Goal: Transaction & Acquisition: Purchase product/service

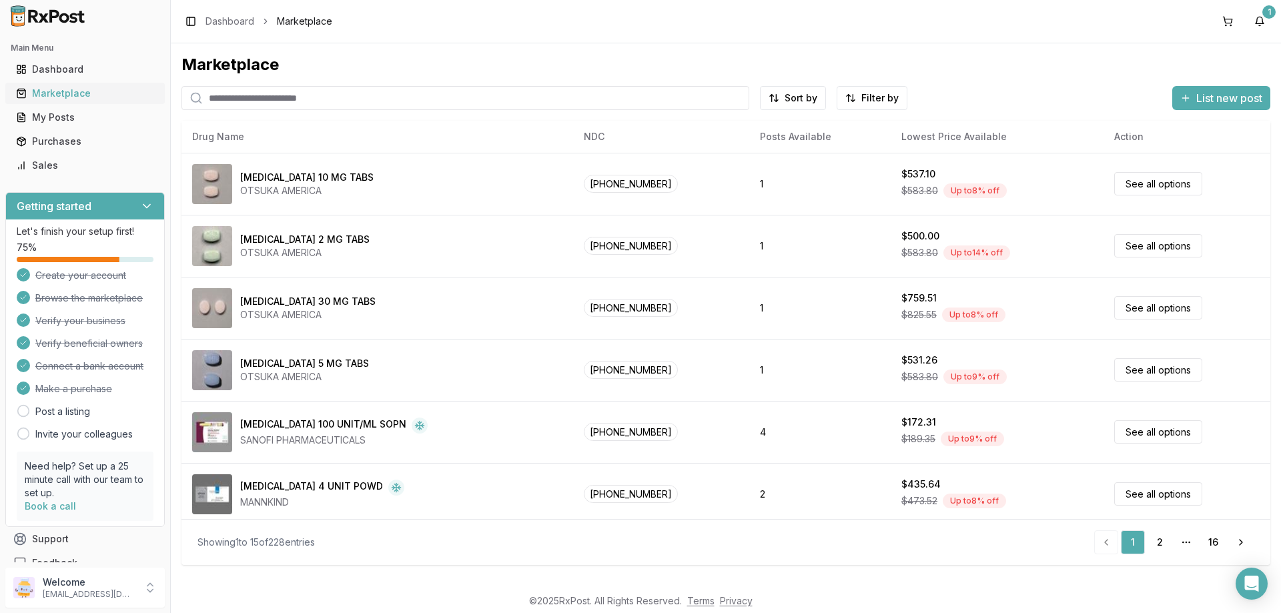
click at [71, 94] on div "Marketplace" at bounding box center [85, 93] width 138 height 13
click at [281, 93] on input "search" at bounding box center [465, 98] width 568 height 24
type input "*"
click at [313, 107] on input "search" at bounding box center [465, 98] width 568 height 24
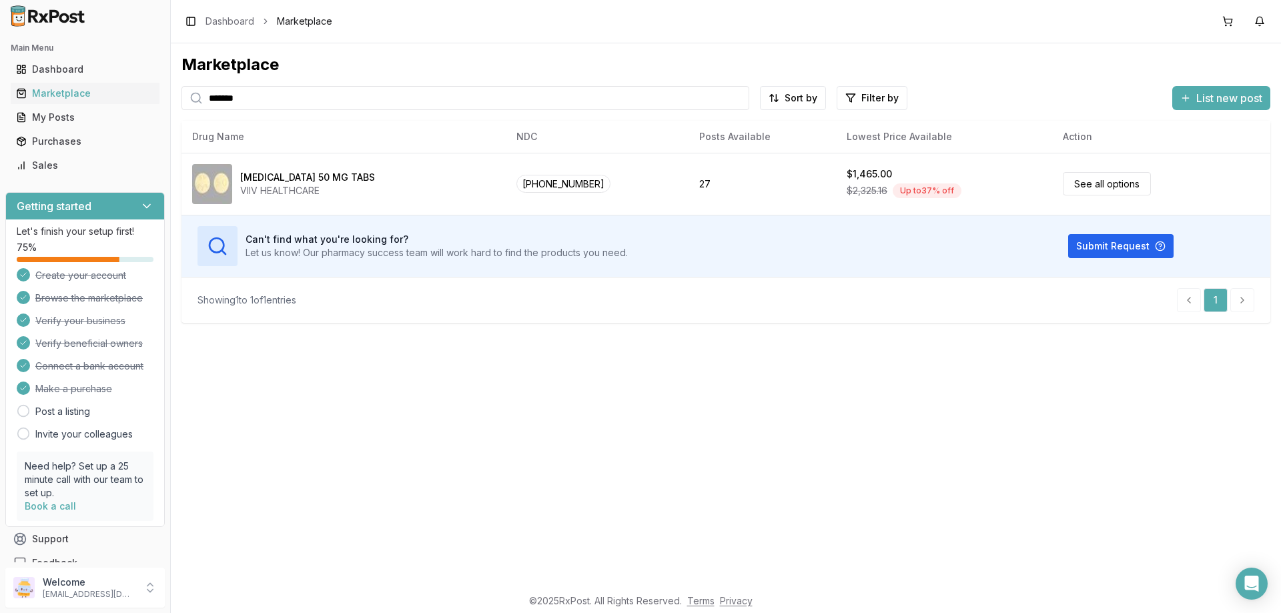
type input "*******"
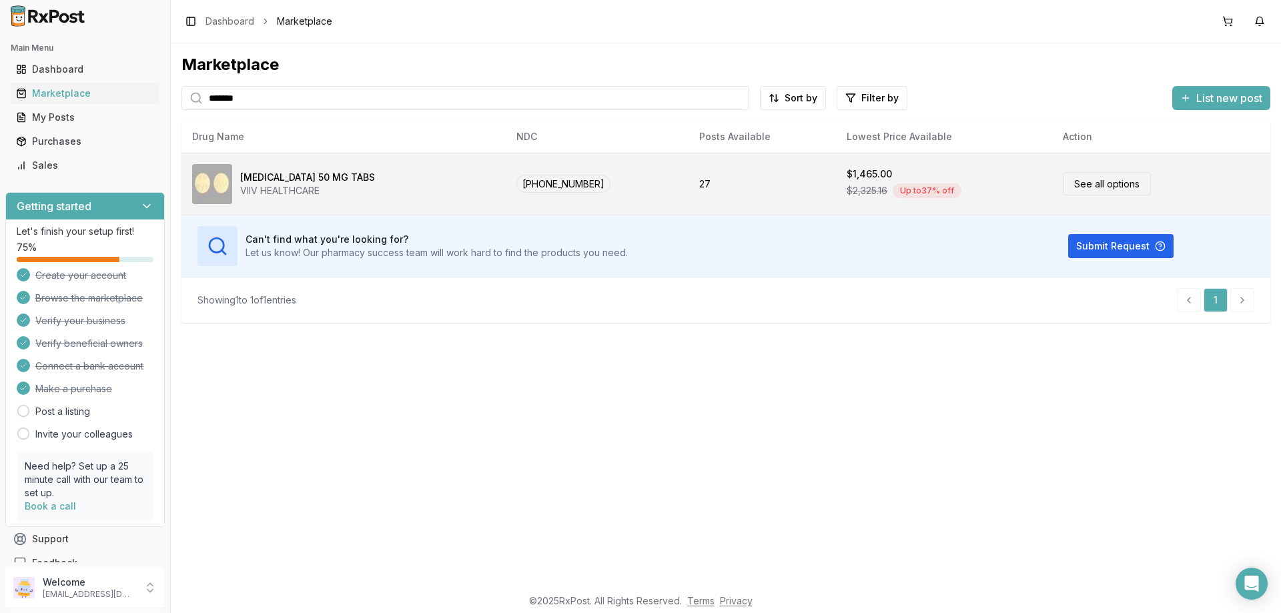
click at [1103, 187] on link "See all options" at bounding box center [1107, 183] width 88 height 23
